Goal: Use online tool/utility: Utilize a website feature to perform a specific function

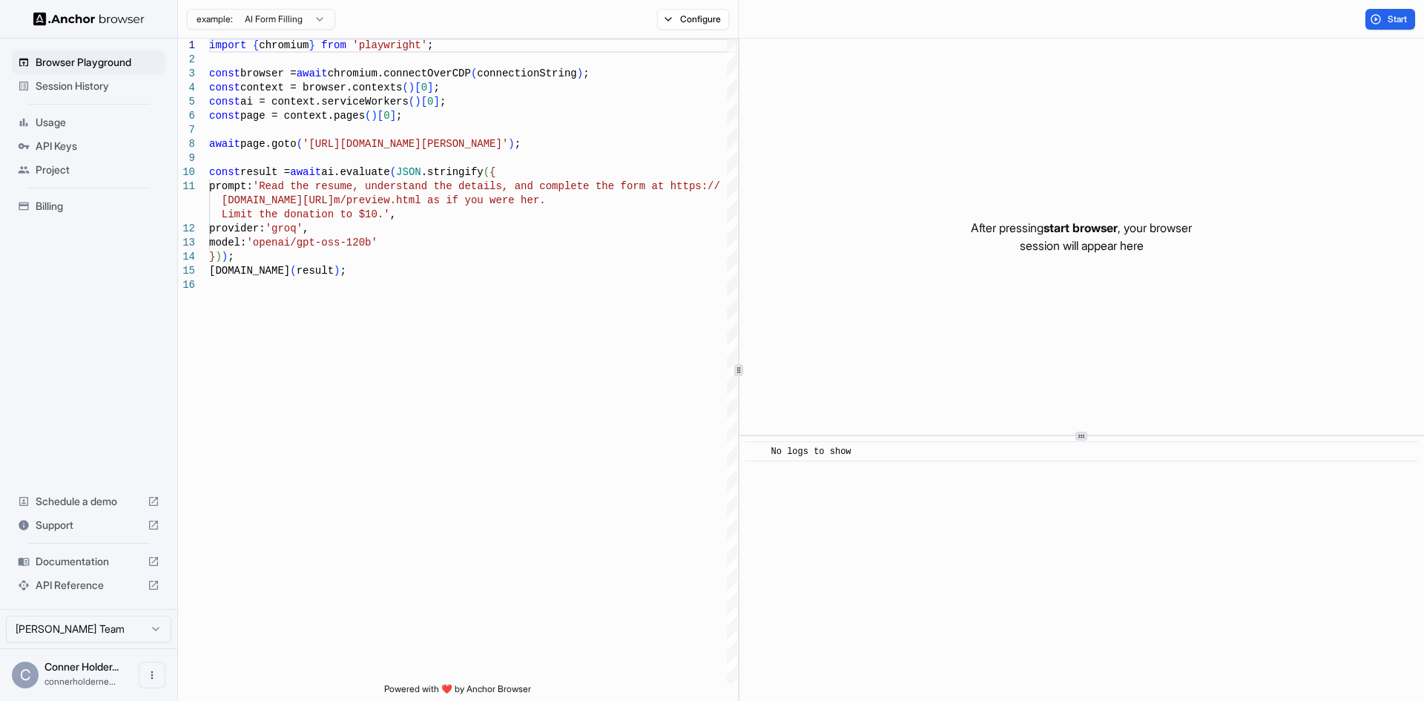
click at [806, 517] on div "​ No logs to show" at bounding box center [1082, 568] width 685 height 265
click at [1386, 27] on button "Start" at bounding box center [1391, 19] width 50 height 21
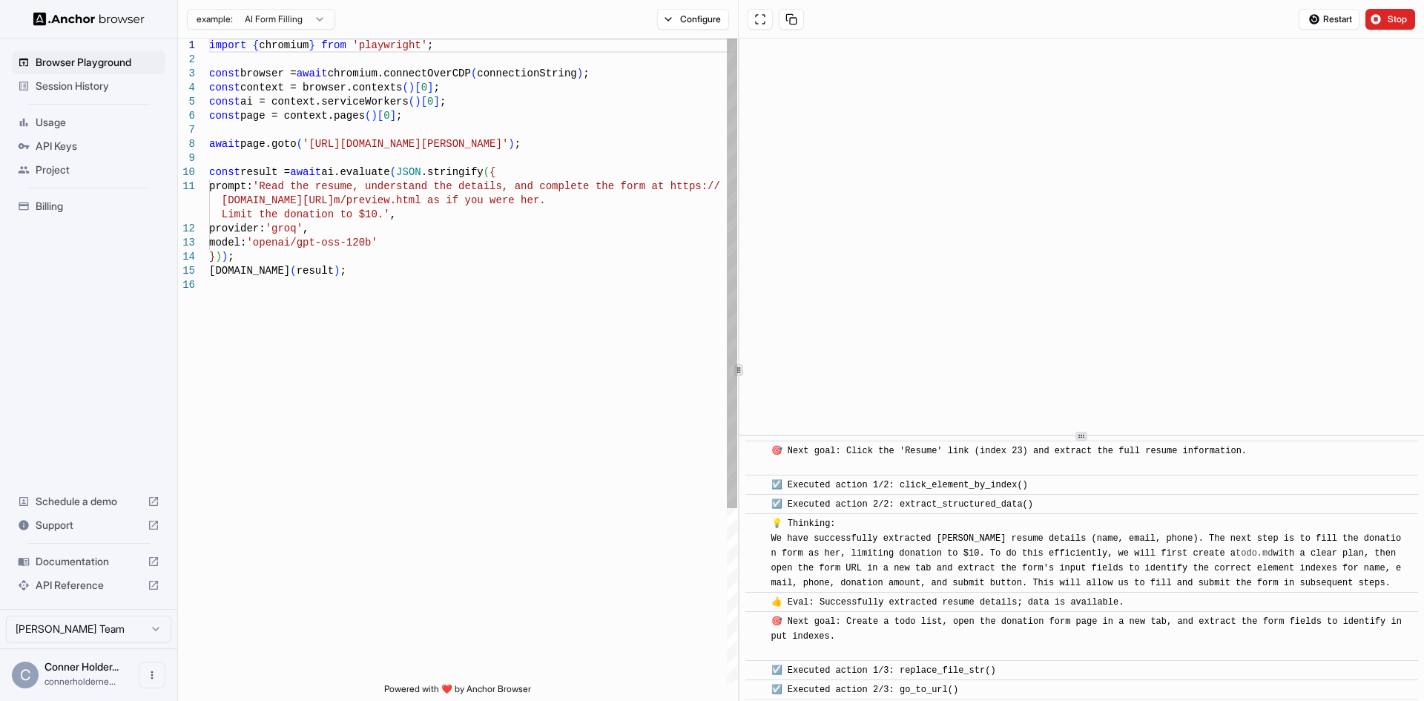
scroll to position [182, 0]
click at [322, 34] on div "example: AI Form Filling Configure" at bounding box center [458, 19] width 561 height 39
click at [313, 12] on html "Browser Playground Session History Usage API Keys Project Billing Schedule a de…" at bounding box center [712, 350] width 1424 height 701
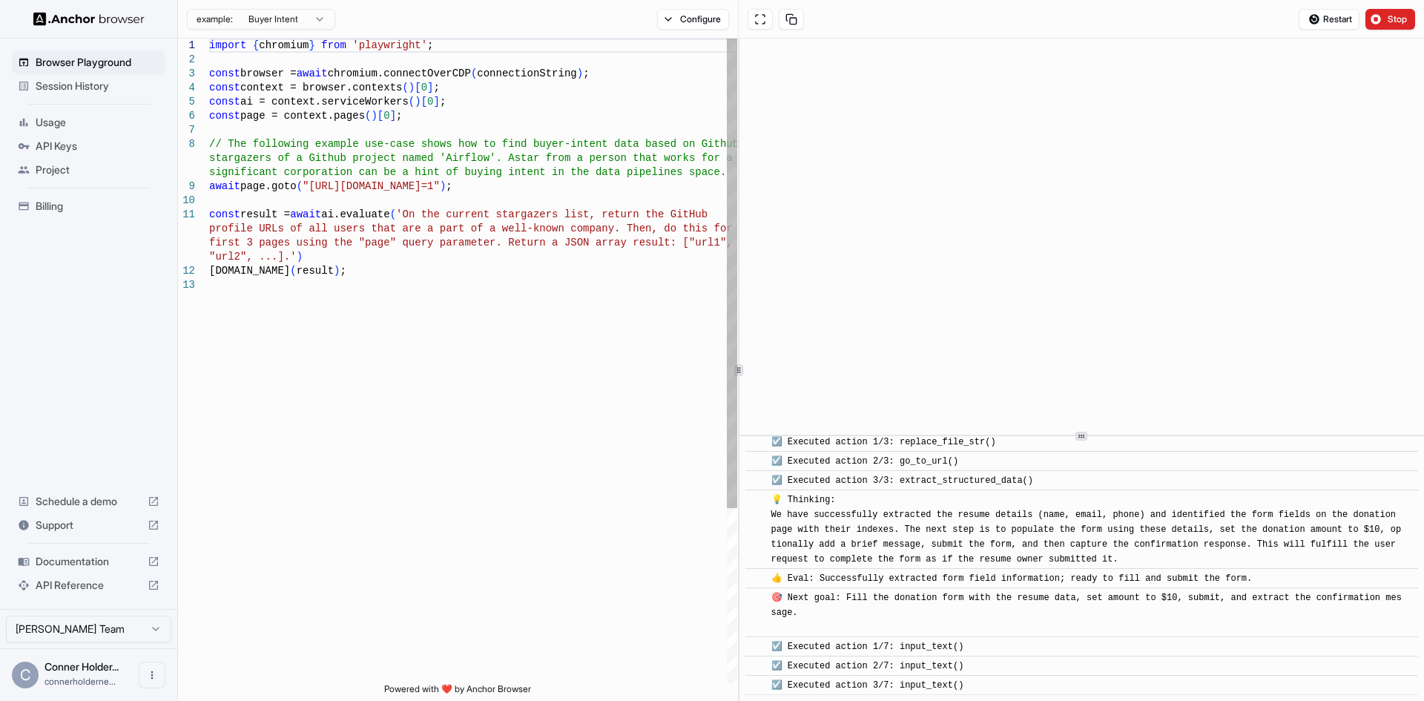
scroll to position [425, 0]
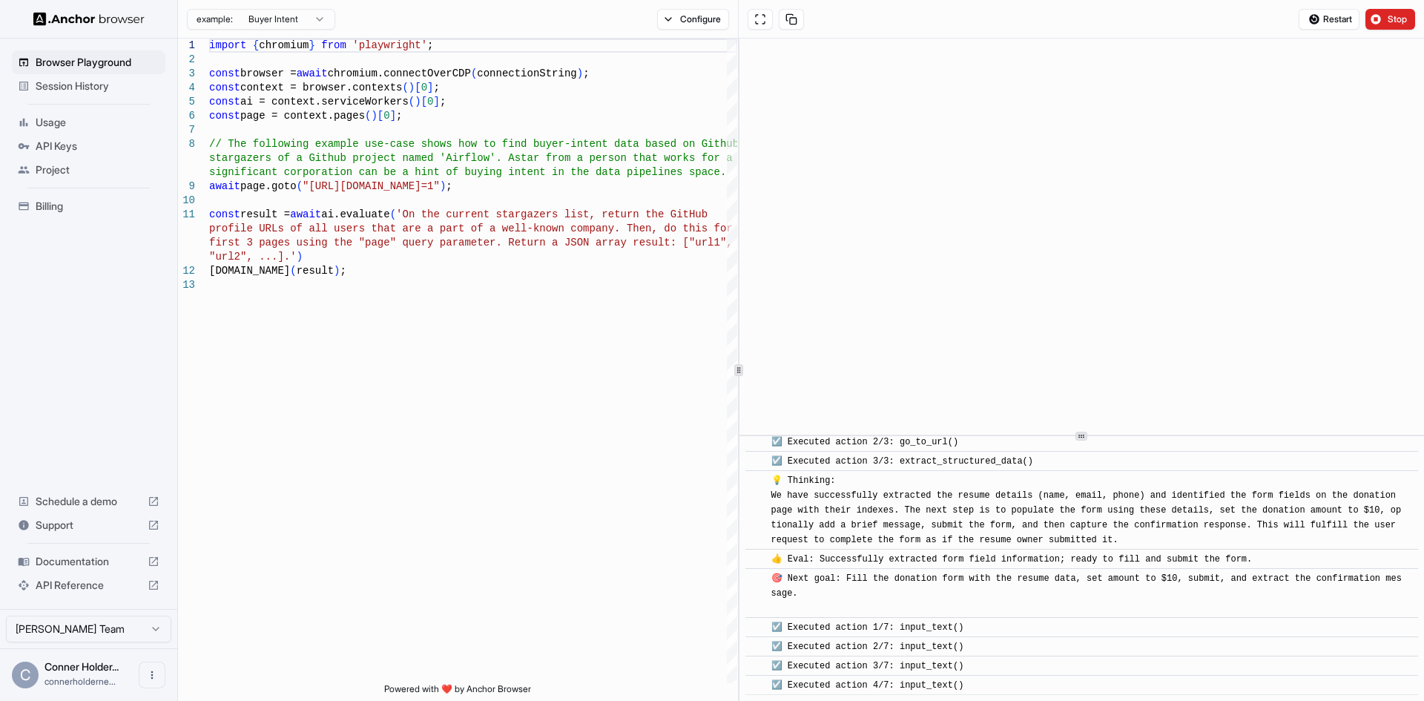
click at [300, 31] on div "example: Buyer Intent" at bounding box center [256, 19] width 157 height 27
click at [307, 21] on html "Browser Playground Session History Usage API Keys Project Billing Schedule a de…" at bounding box center [712, 350] width 1424 height 701
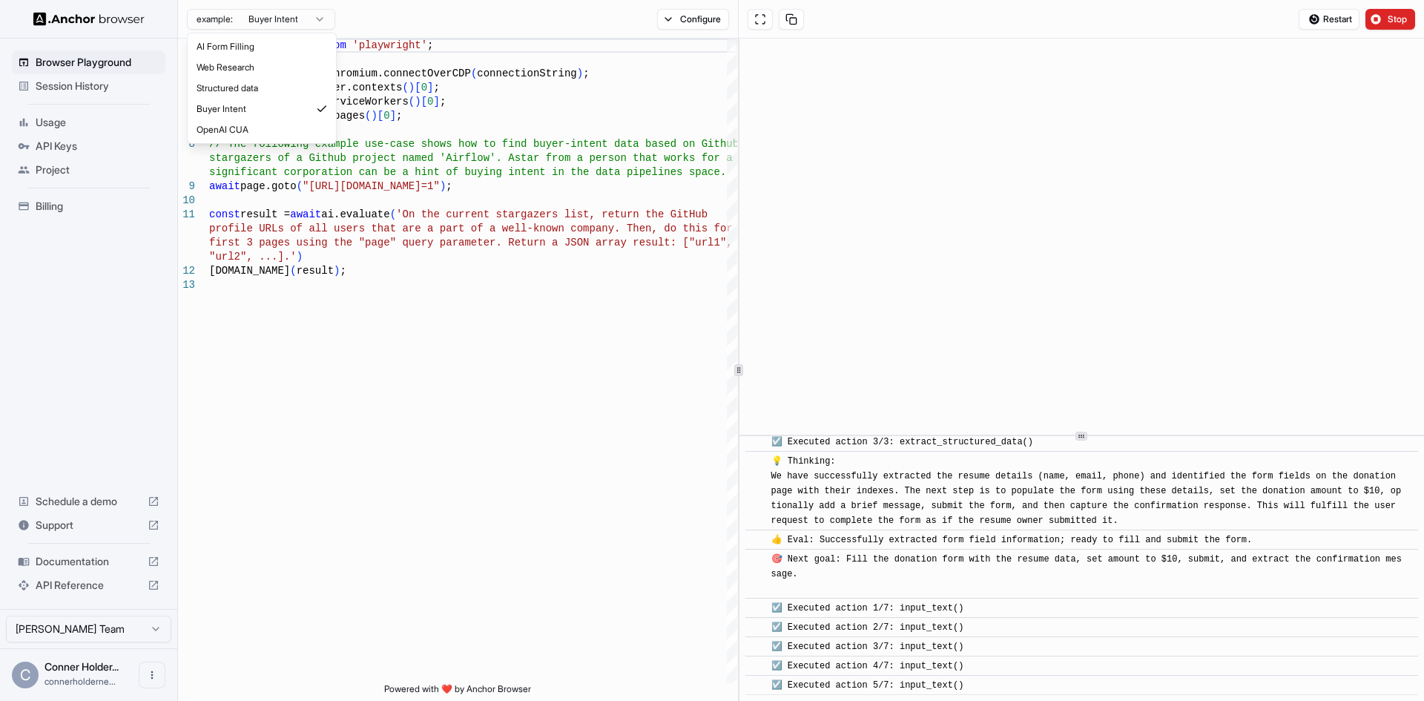
type textarea "**********"
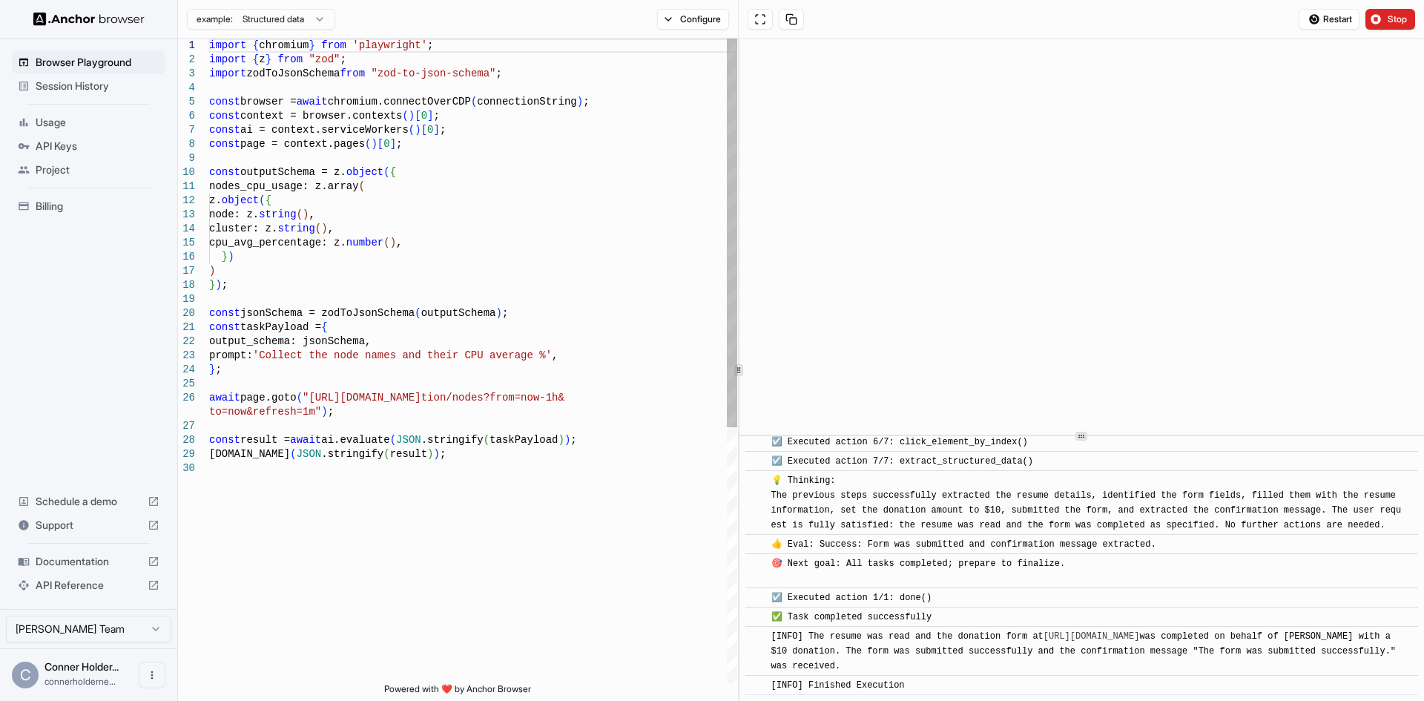
scroll to position [722, 0]
click at [131, 174] on span "Project" at bounding box center [98, 169] width 124 height 15
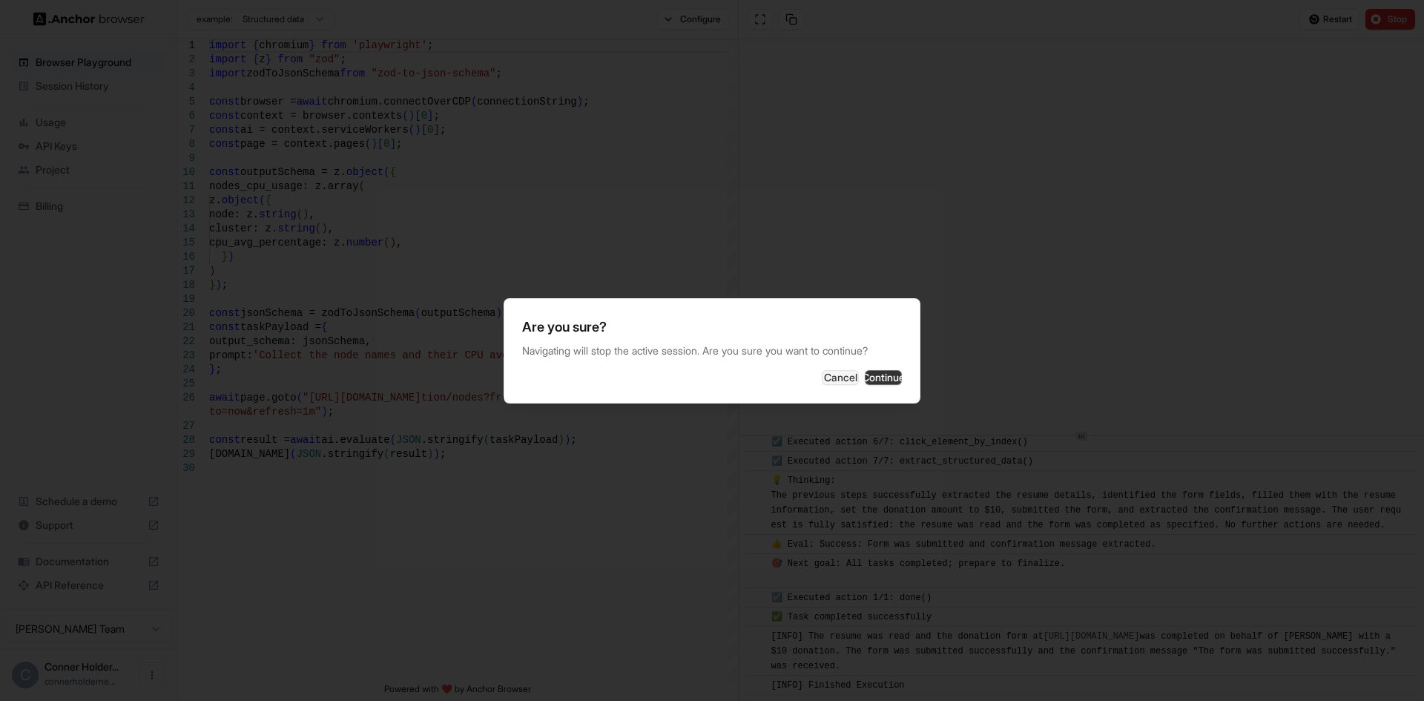
click at [883, 382] on button "Continue" at bounding box center [883, 377] width 37 height 15
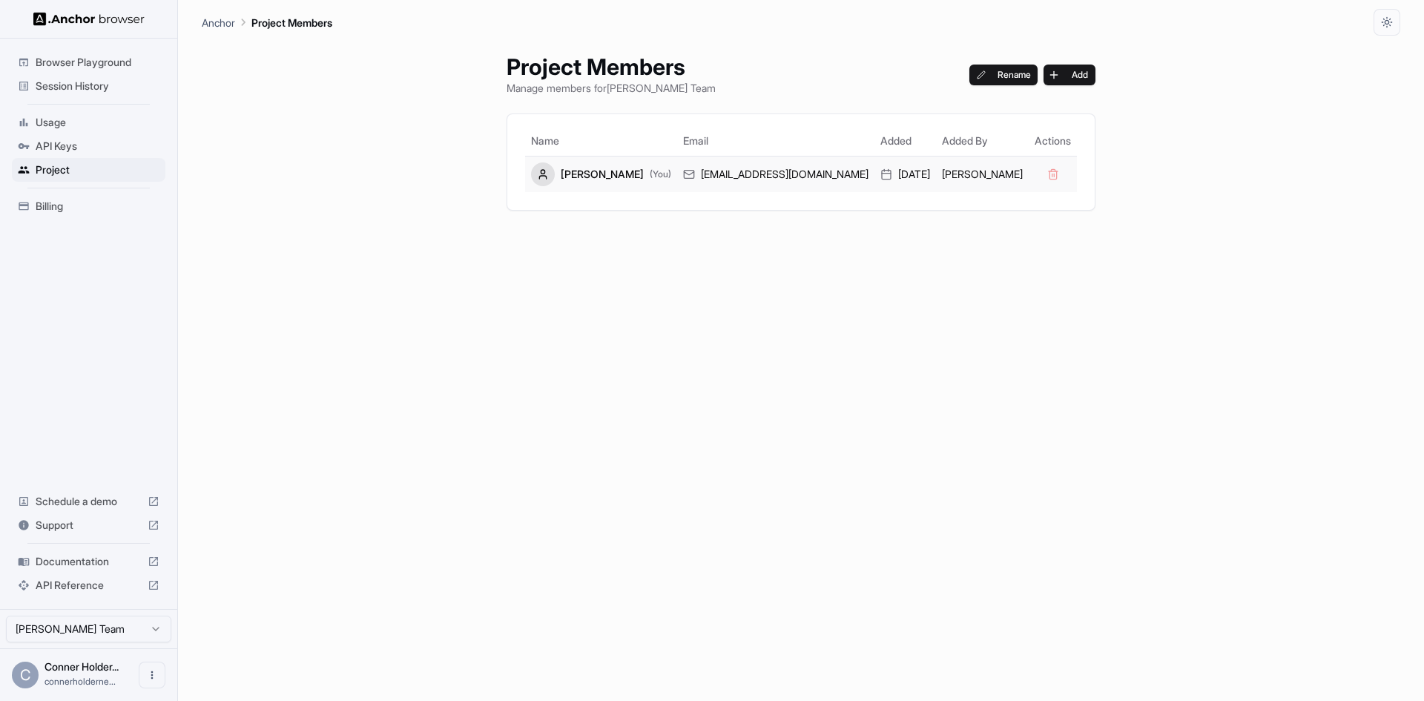
click at [622, 170] on div "Conner Holderness (You)" at bounding box center [601, 174] width 140 height 24
click at [116, 152] on span "API Keys" at bounding box center [98, 146] width 124 height 15
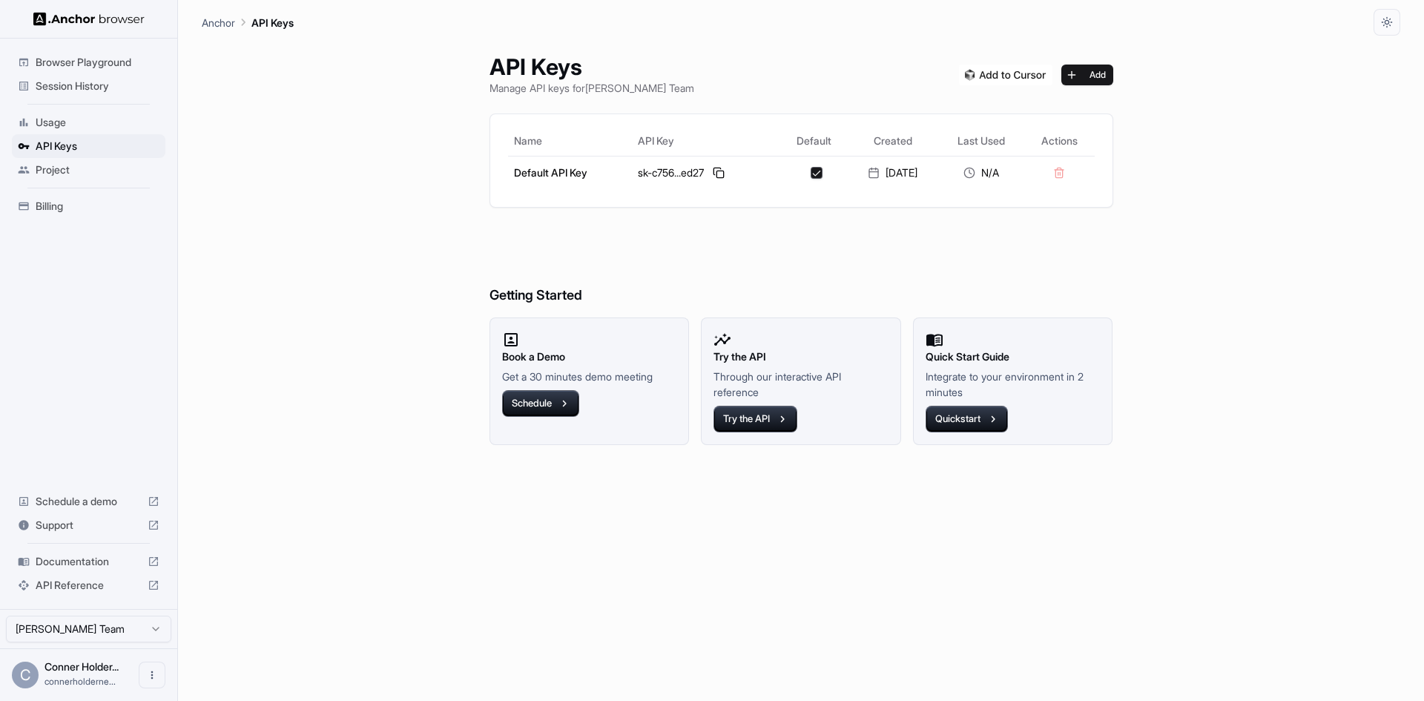
click at [111, 119] on span "Usage" at bounding box center [98, 122] width 124 height 15
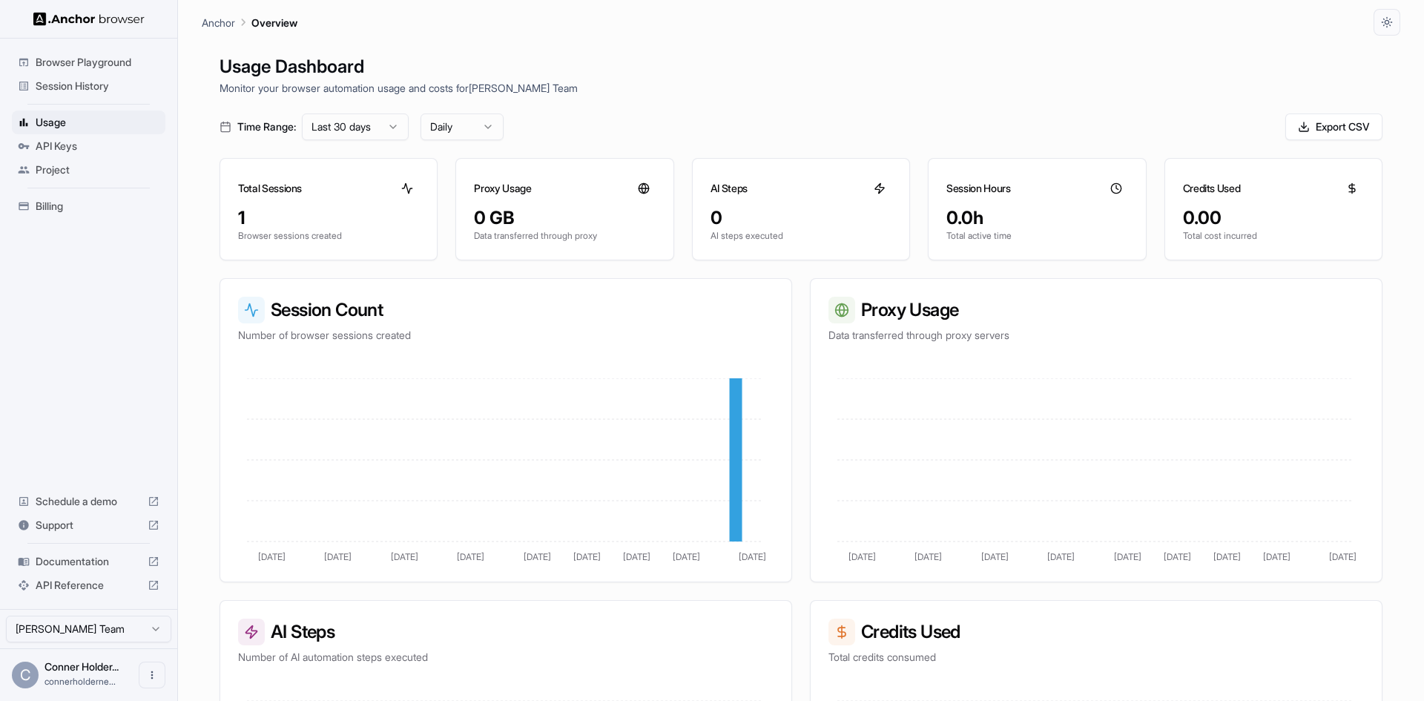
click at [111, 59] on span "Browser Playground" at bounding box center [98, 62] width 124 height 15
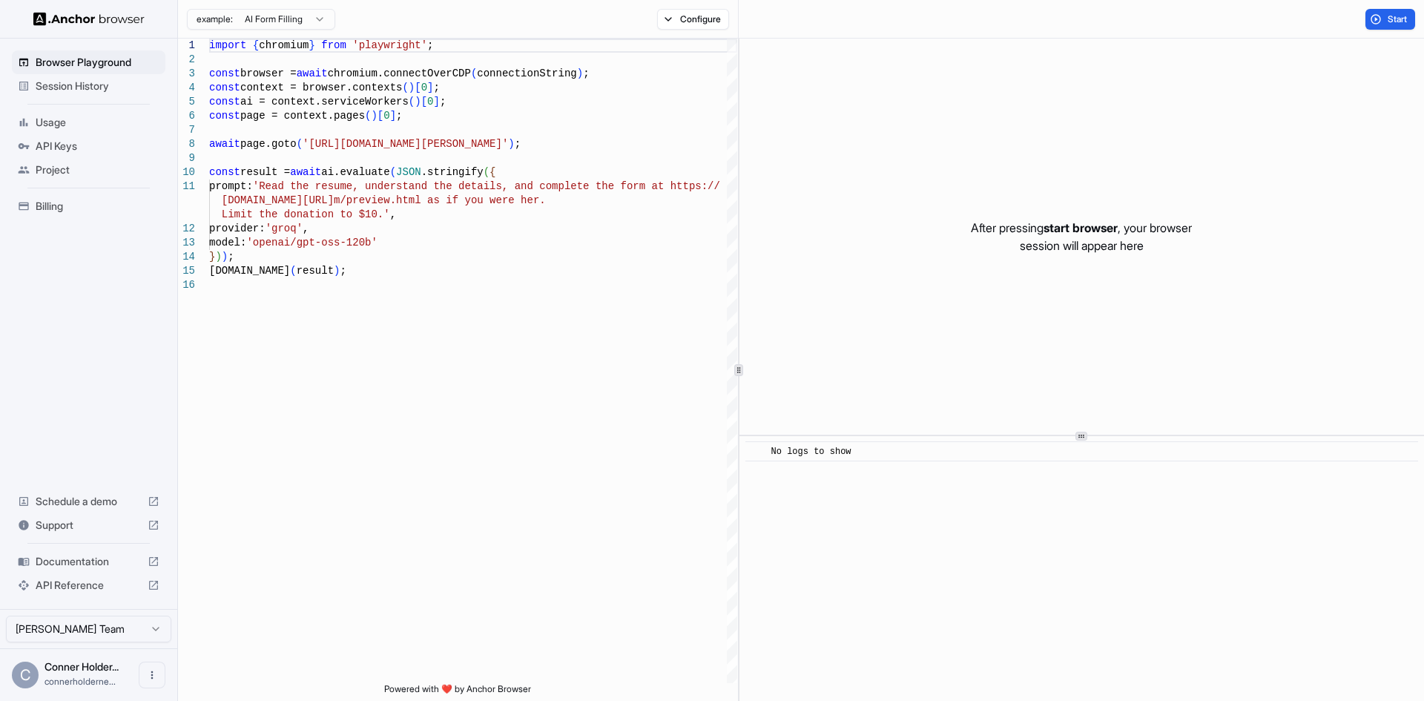
click at [283, 18] on html "Browser Playground Session History Usage API Keys Project Billing Schedule a de…" at bounding box center [712, 350] width 1424 height 701
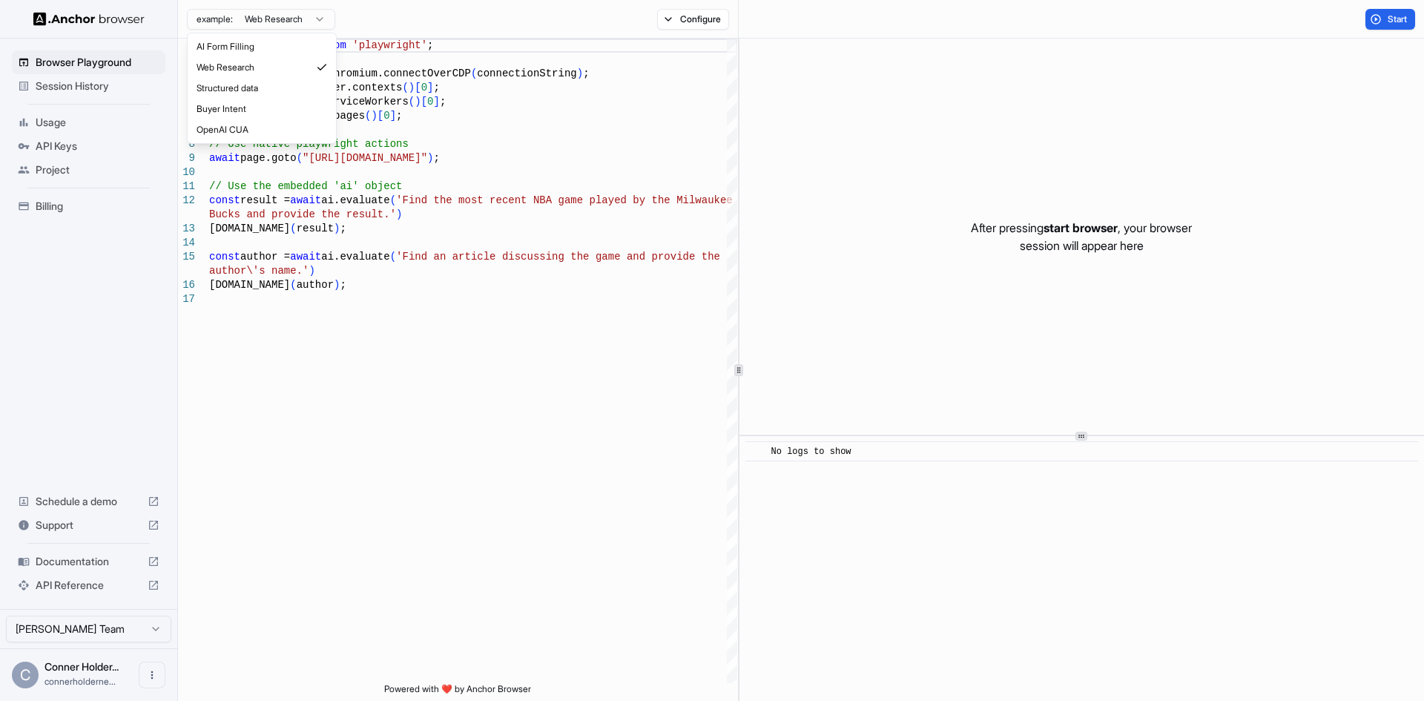
click at [272, 12] on html "Browser Playground Session History Usage API Keys Project Billing Schedule a de…" at bounding box center [712, 350] width 1424 height 701
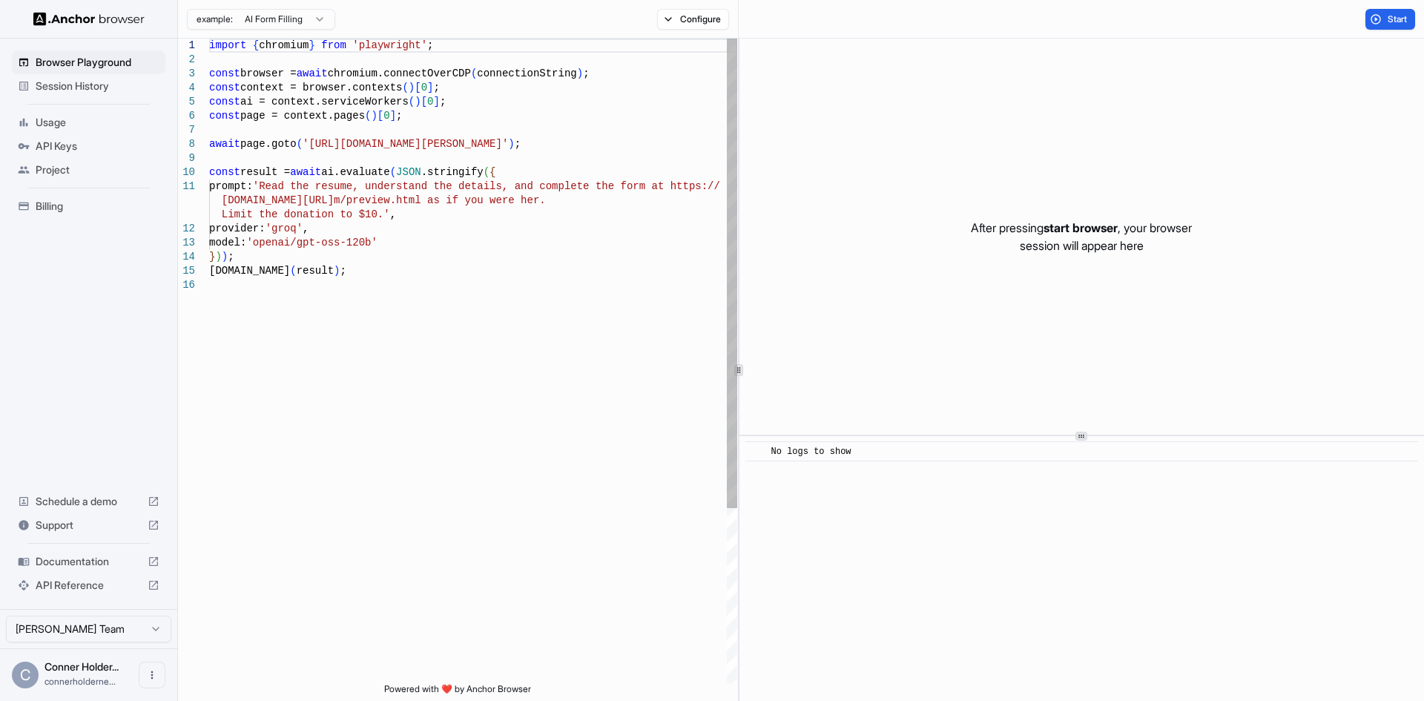
click at [286, 16] on html "Browser Playground Session History Usage API Keys Project Billing Schedule a de…" at bounding box center [712, 350] width 1424 height 701
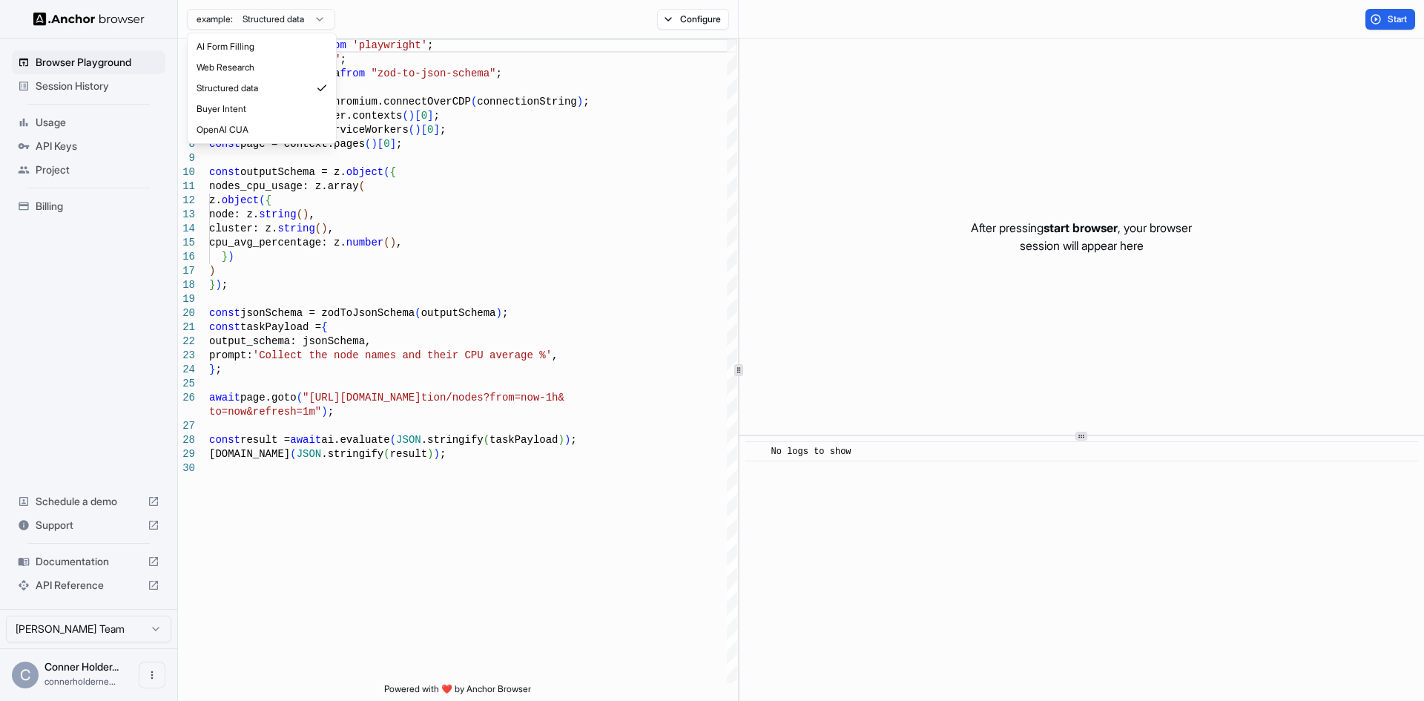
click at [293, 20] on html "Browser Playground Session History Usage API Keys Project Billing Schedule a de…" at bounding box center [712, 350] width 1424 height 701
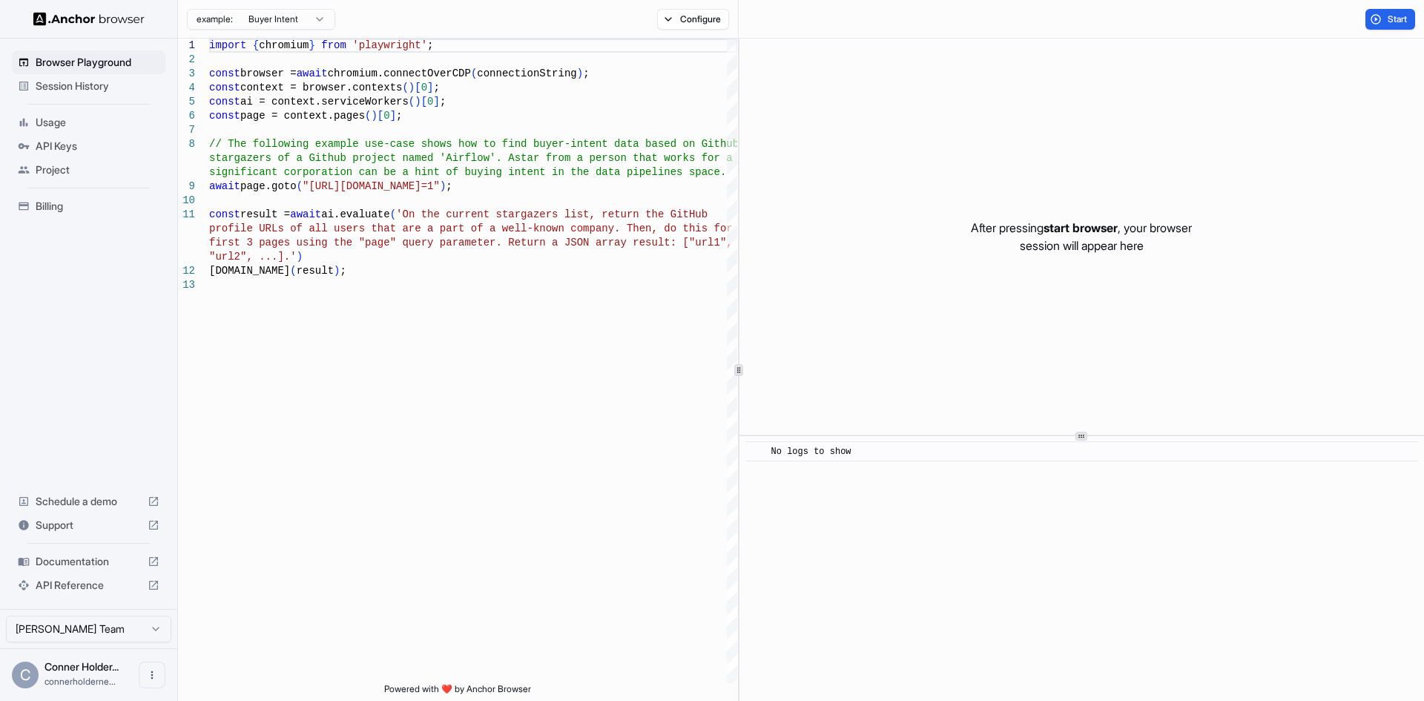
click at [260, 6] on div "example: Buyer Intent" at bounding box center [261, 18] width 148 height 24
click at [269, 16] on html "Browser Playground Session History Usage API Keys Project Billing Schedule a de…" at bounding box center [712, 350] width 1424 height 701
type textarea "**********"
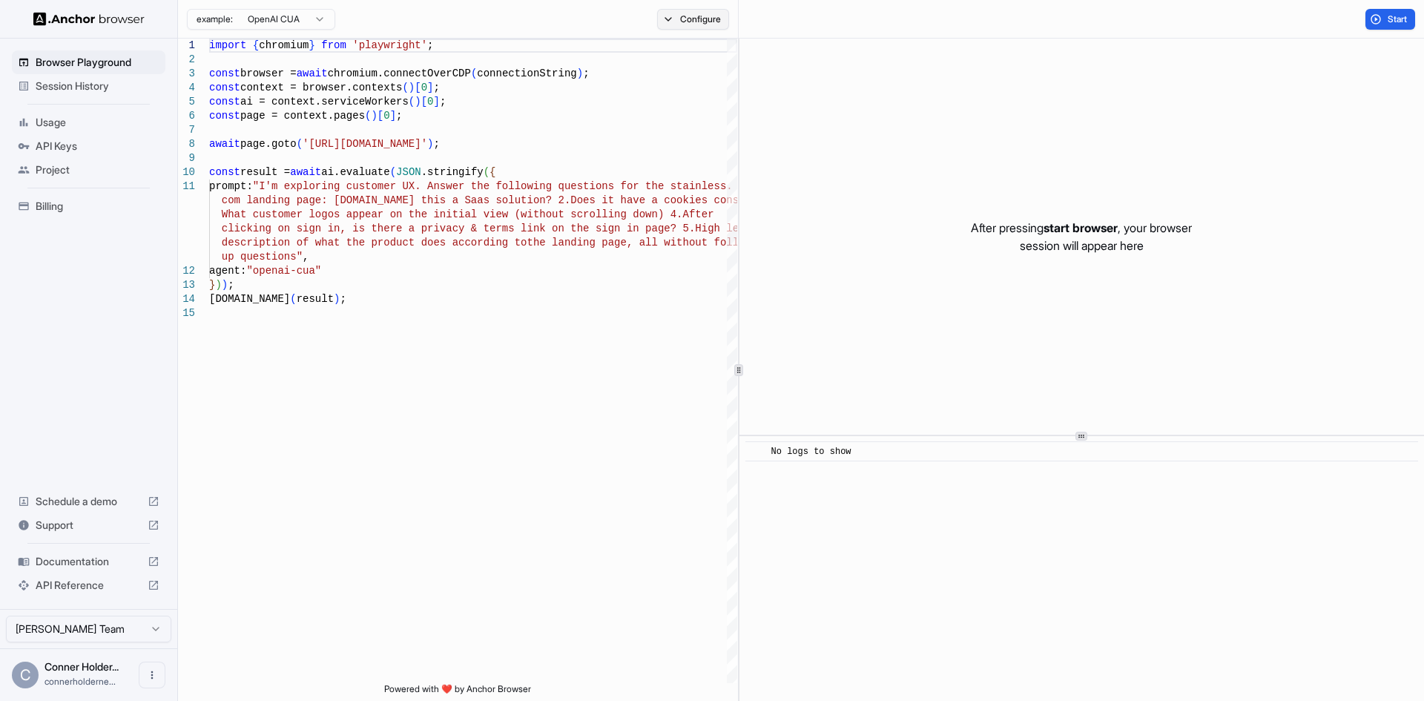
click at [677, 22] on button "Configure" at bounding box center [693, 19] width 72 height 21
click at [801, 155] on button "Select Profile..." at bounding box center [854, 149] width 148 height 21
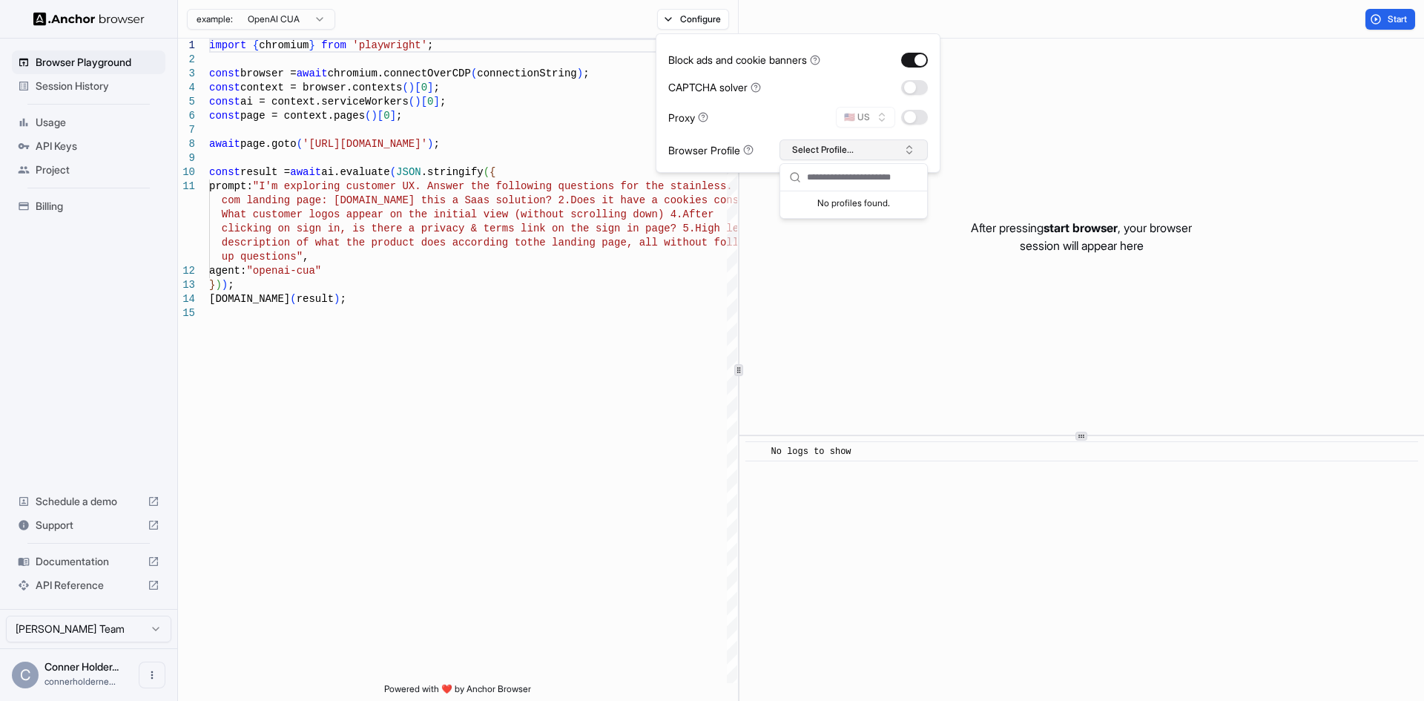
click at [801, 155] on button "Select Profile..." at bounding box center [854, 149] width 148 height 21
click at [100, 84] on span "Session History" at bounding box center [98, 86] width 124 height 15
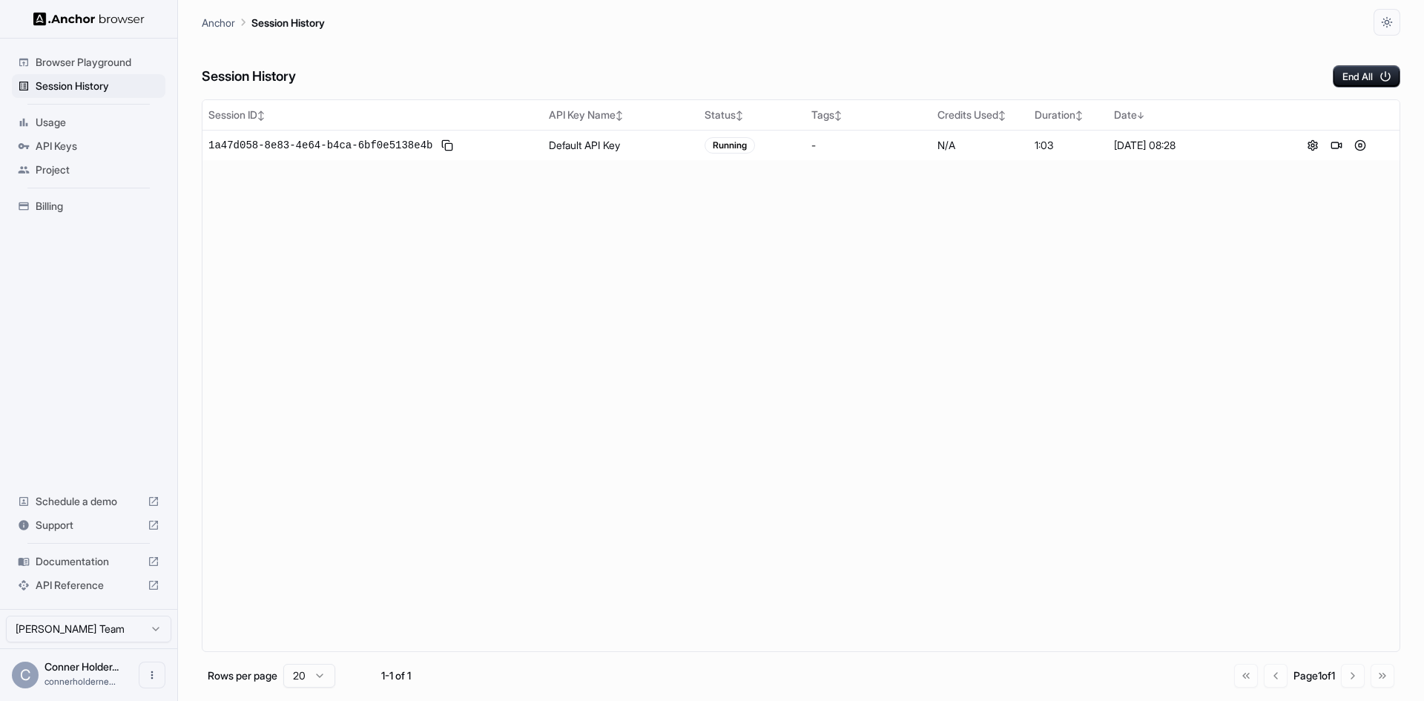
click at [59, 519] on span "Support" at bounding box center [89, 525] width 106 height 15
